Goal: Communication & Community: Answer question/provide support

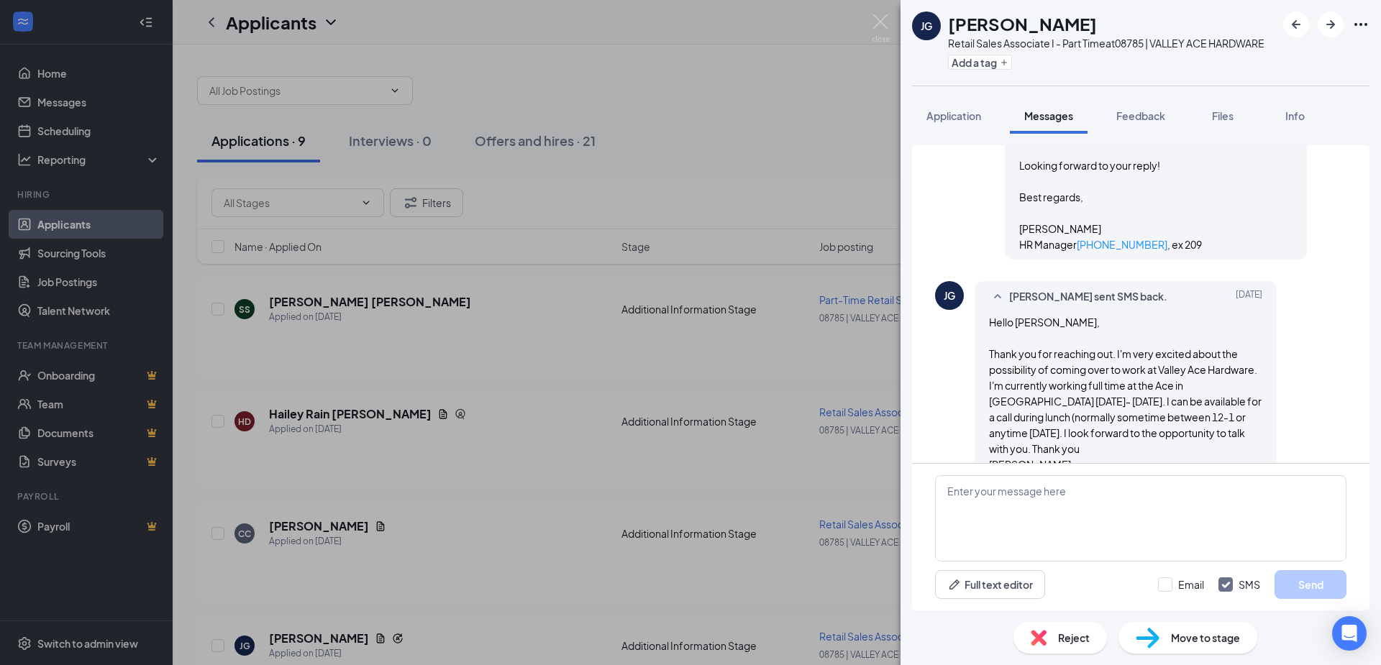
scroll to position [701, 0]
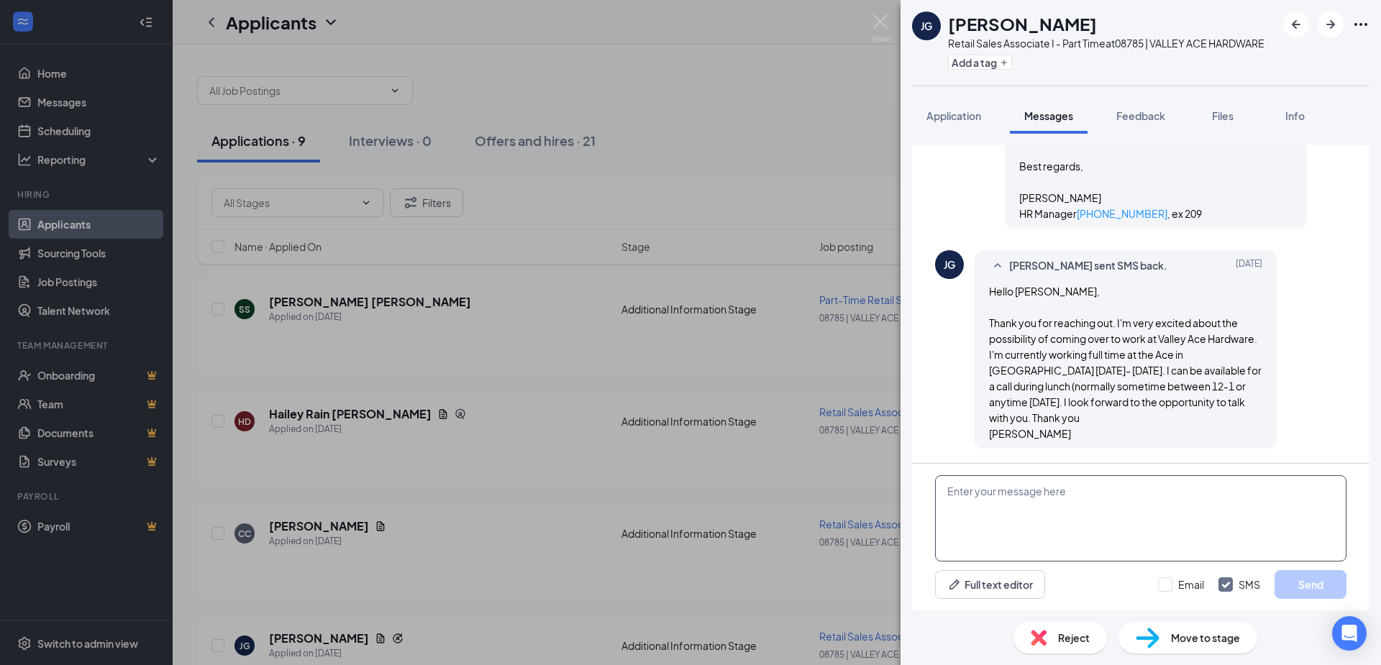
click at [1100, 507] on textarea at bounding box center [1140, 518] width 411 height 86
type textarea "C"
drag, startPoint x: 1170, startPoint y: 212, endPoint x: 995, endPoint y: 180, distance: 177.8
click at [1005, 180] on div "[PERSON_NAME] sent SMS to [PERSON_NAME]. [DATE] Hi [PERSON_NAME], I hope this m…" at bounding box center [1156, 75] width 302 height 308
drag, startPoint x: 995, startPoint y: 180, endPoint x: 1043, endPoint y: 188, distance: 48.2
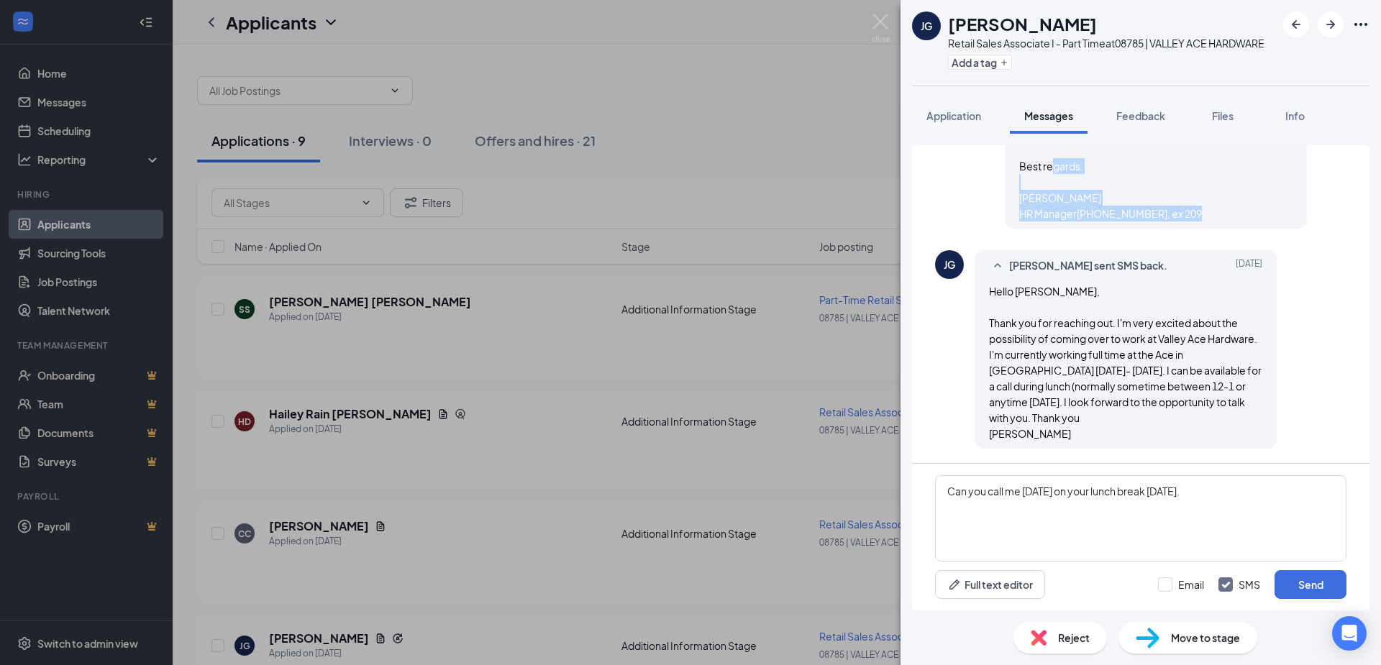
copy span "[PERSON_NAME] HR Manager [PHONE_NUMBER] , ex 209"
click at [1229, 497] on textarea "Can you call me [DATE] on your lunch break [DATE]." at bounding box center [1140, 518] width 411 height 86
paste textarea "[PERSON_NAME] HR Manager [PHONE_NUMBER], ex 209"
type textarea "Can you call me [DATE] on your lunch break [DATE]. [PERSON_NAME] HR Manager [PH…"
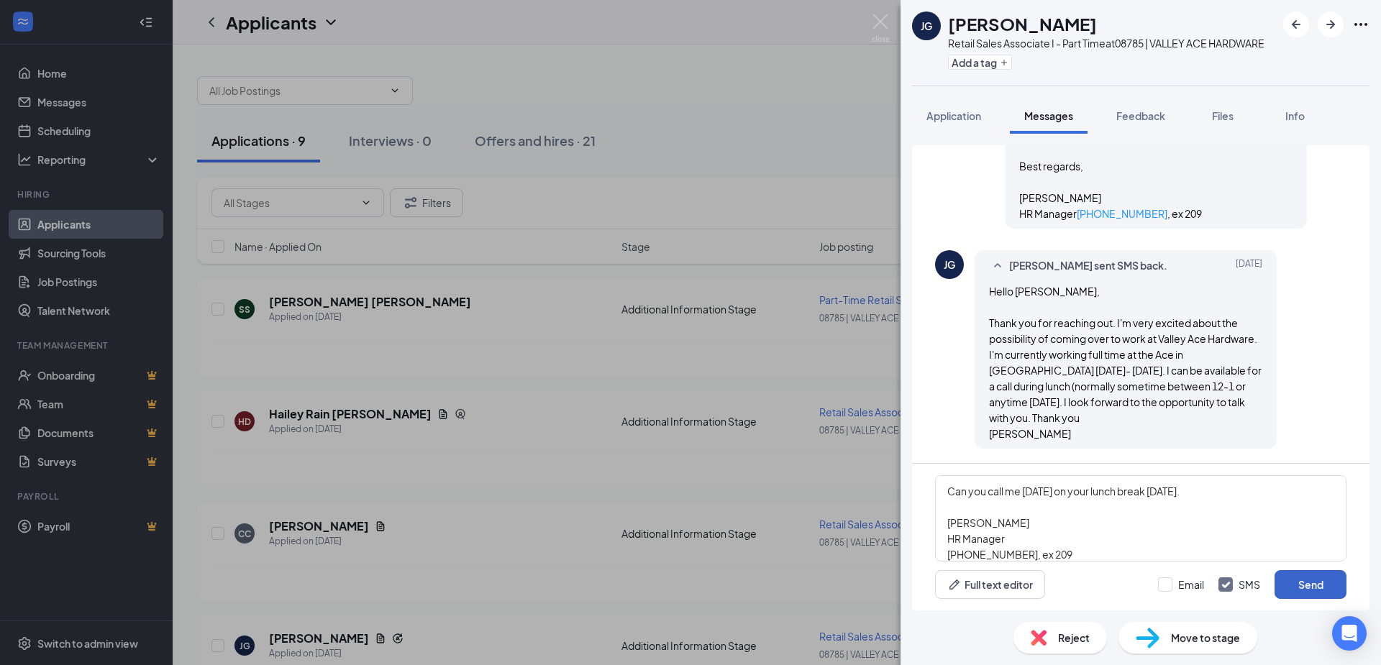
click at [1297, 580] on button "Send" at bounding box center [1311, 584] width 72 height 29
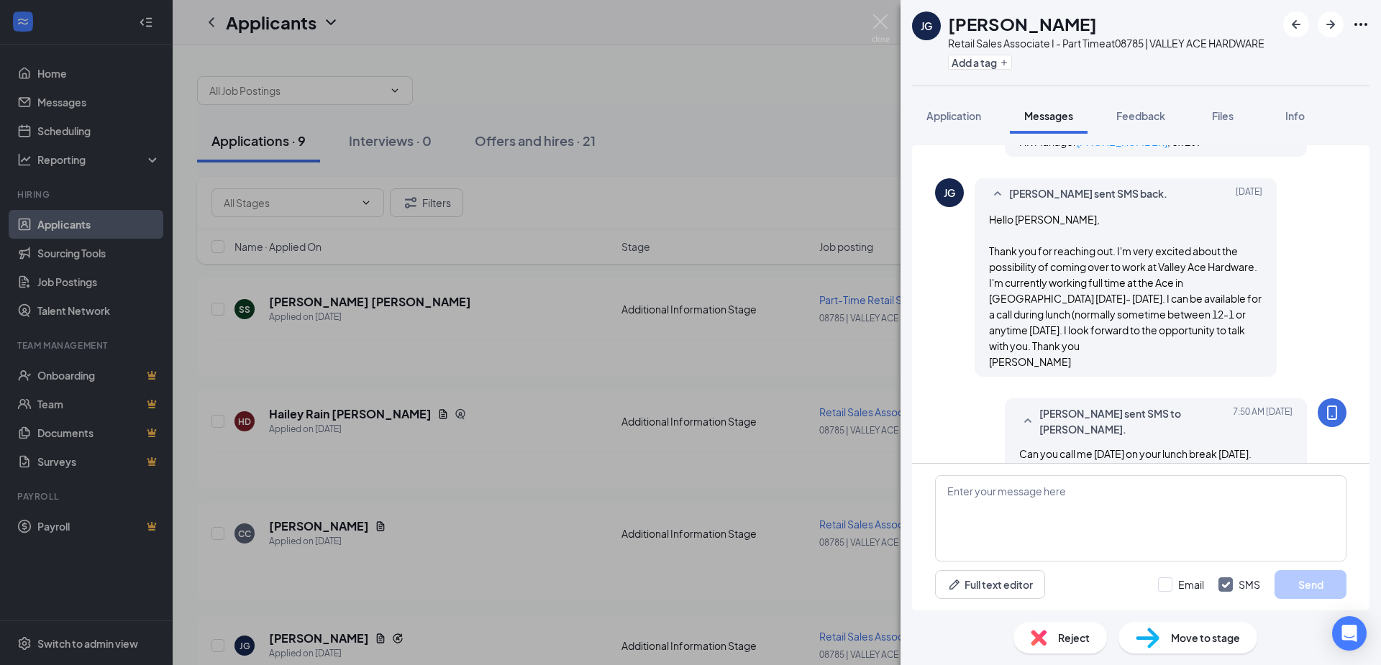
scroll to position [842, 0]
